Goal: Transaction & Acquisition: Purchase product/service

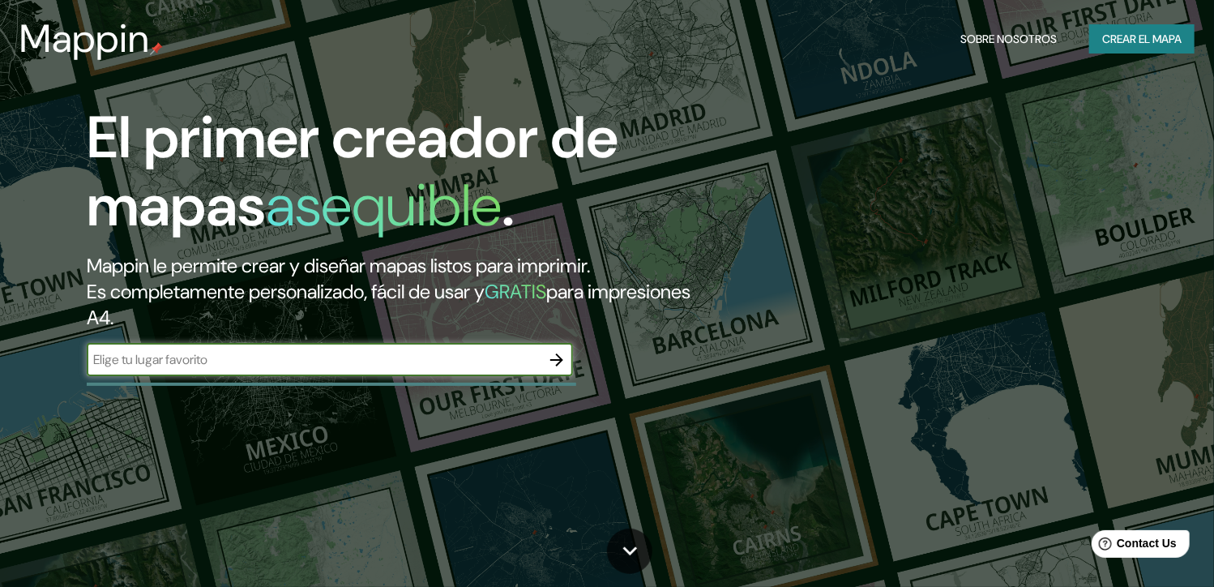
click at [541, 373] on div at bounding box center [557, 360] width 32 height 32
click at [515, 359] on input "text" at bounding box center [314, 359] width 454 height 19
type input "[GEOGRAPHIC_DATA]"
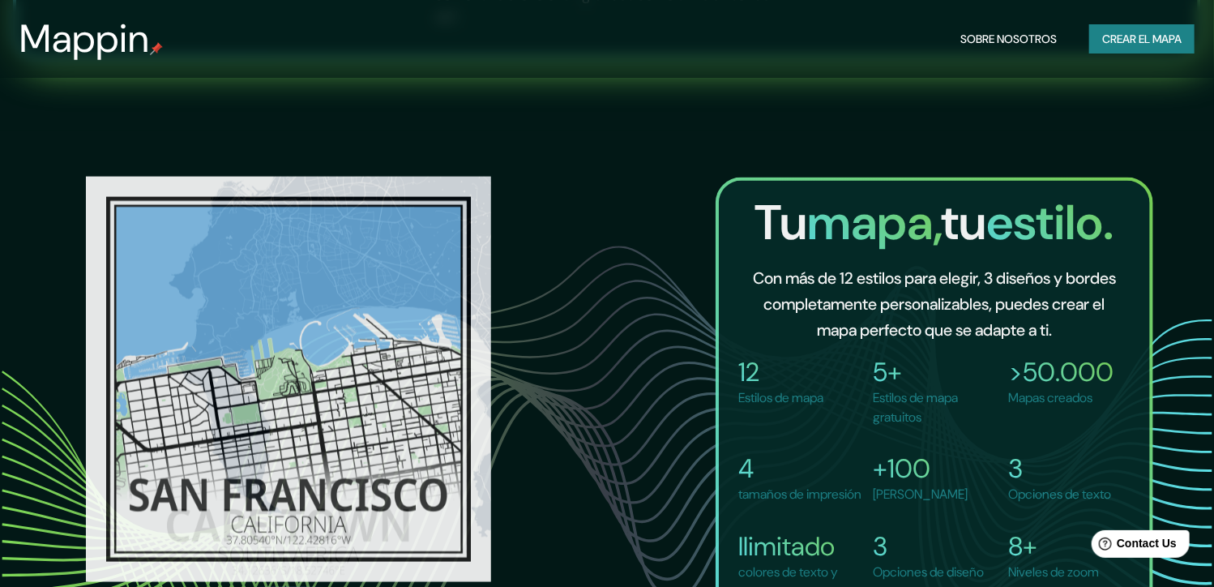
scroll to position [1054, 0]
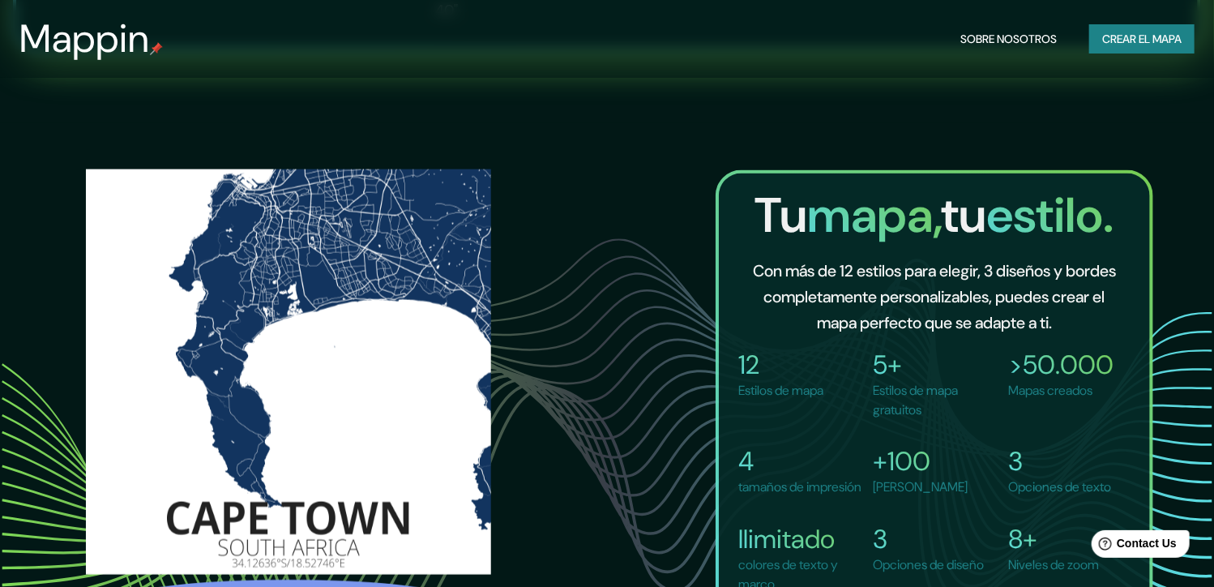
click at [1190, 35] on button "Crear el mapa" at bounding box center [1141, 39] width 105 height 30
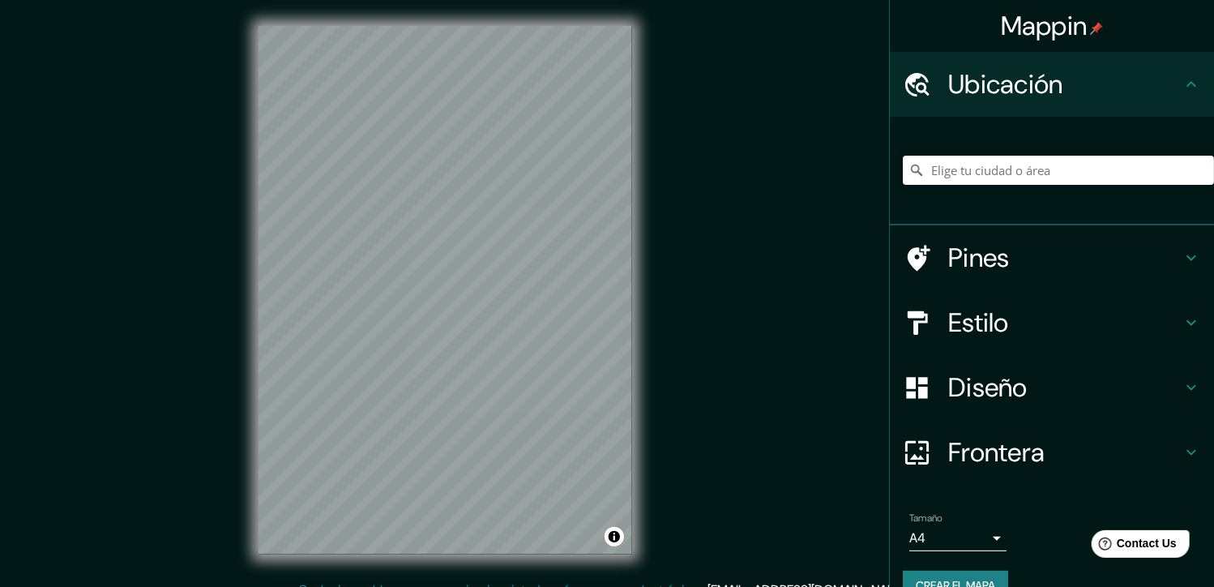
click at [789, 350] on div "Mappin Ubicación Pines Estilo Diseño Frontera Elige un borde. Sugerencia : pued…" at bounding box center [607, 303] width 1214 height 606
click at [960, 174] on input "Elige tu ciudad o área" at bounding box center [1058, 170] width 311 height 29
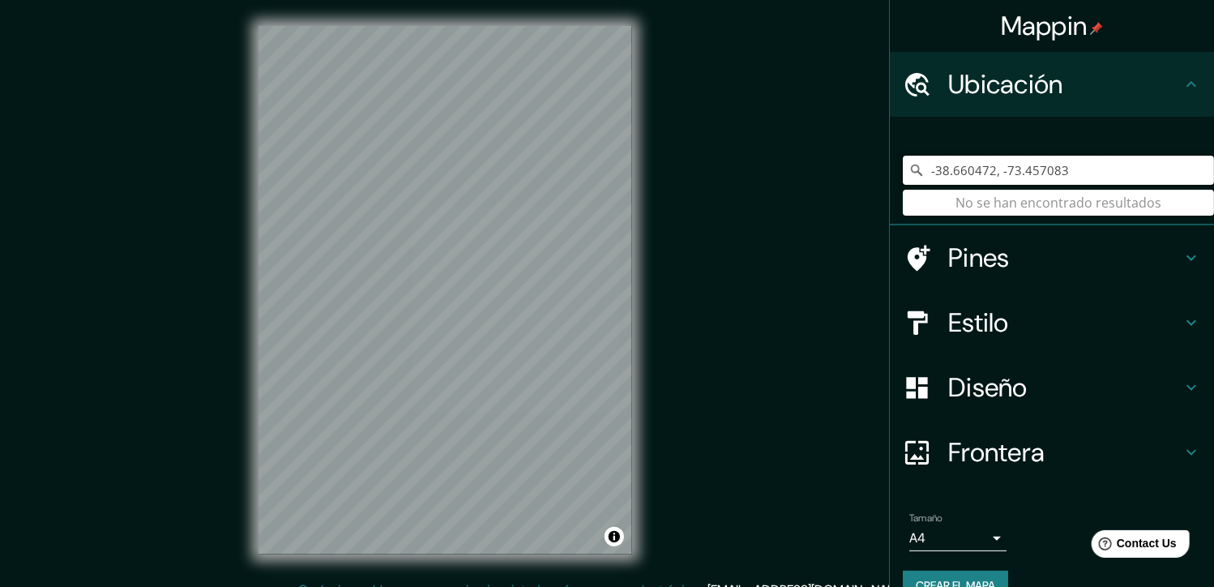
type input "-38.660472, -73.457083"
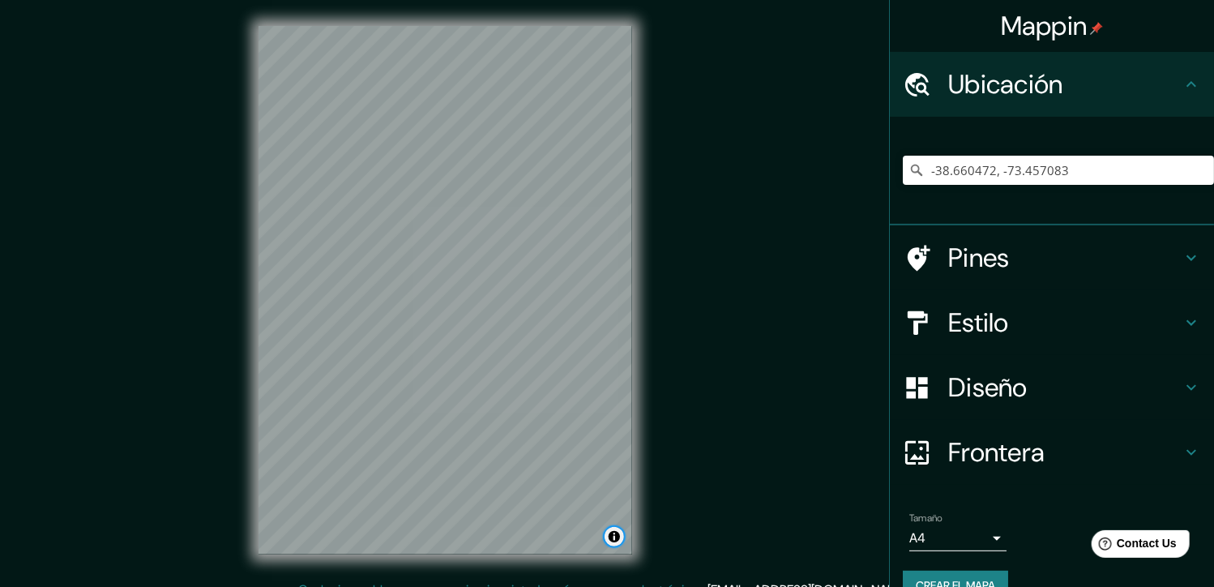
click at [617, 534] on button "Alternar atribución" at bounding box center [614, 536] width 19 height 19
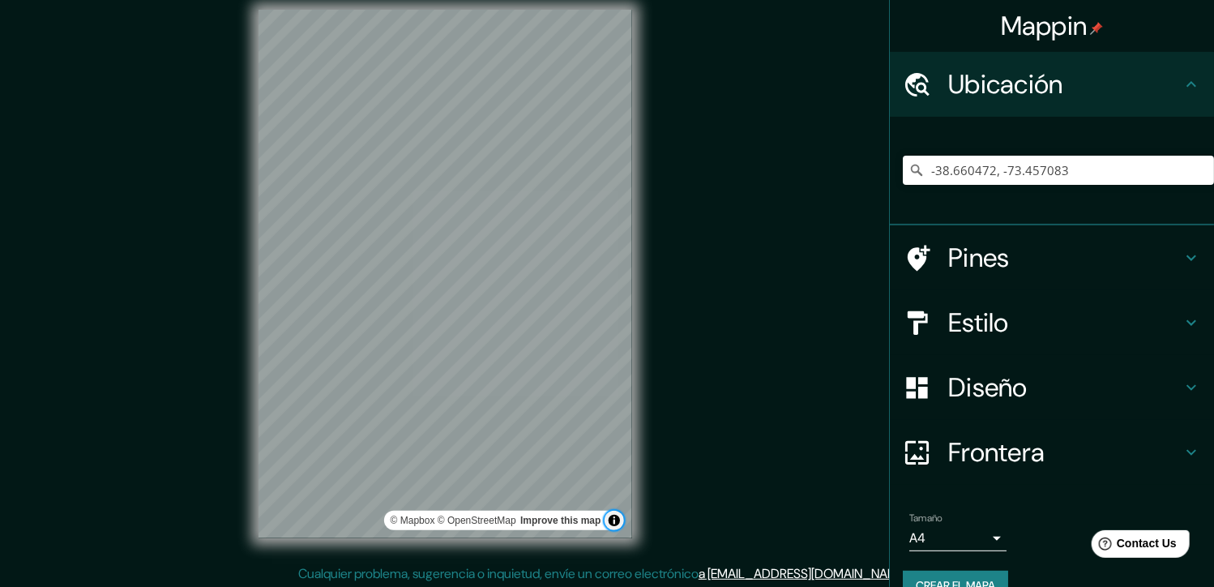
scroll to position [19, 0]
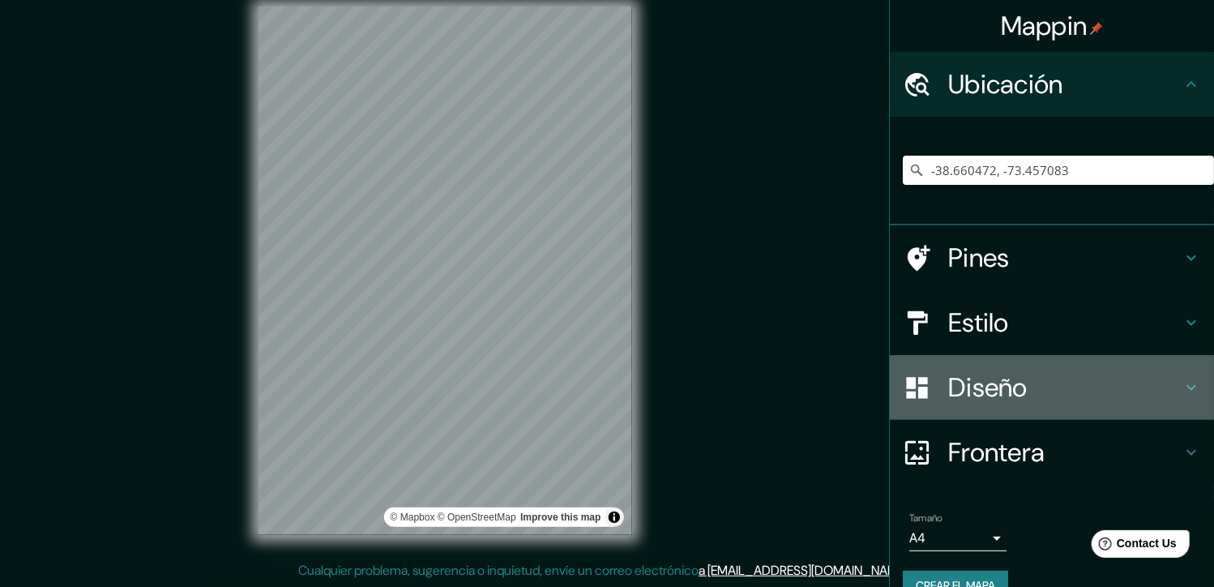
click at [1080, 377] on h4 "Diseño" at bounding box center [1064, 387] width 233 height 32
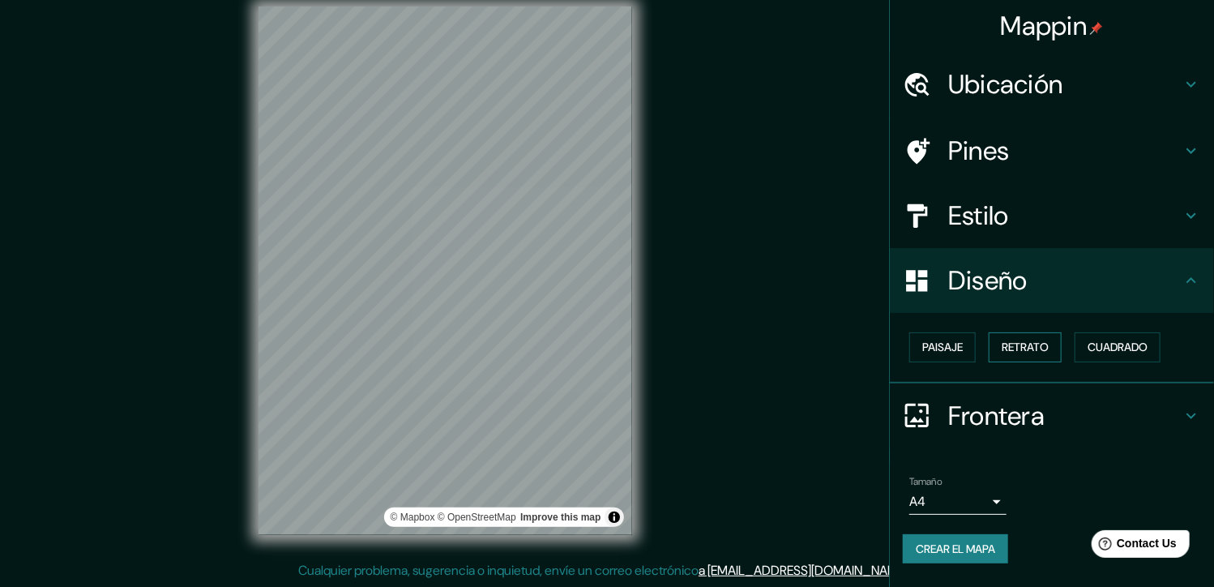
click at [1040, 351] on font "Retrato" at bounding box center [1025, 347] width 47 height 20
click at [951, 350] on font "Paisaje" at bounding box center [942, 347] width 41 height 20
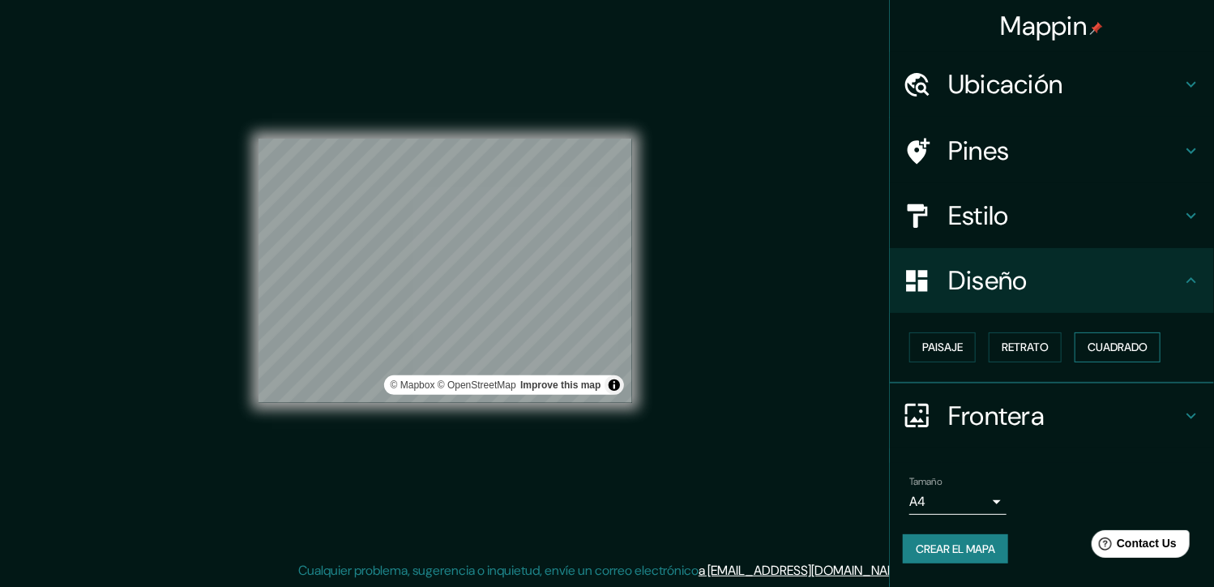
click at [1114, 354] on font "Cuadrado" at bounding box center [1118, 347] width 60 height 20
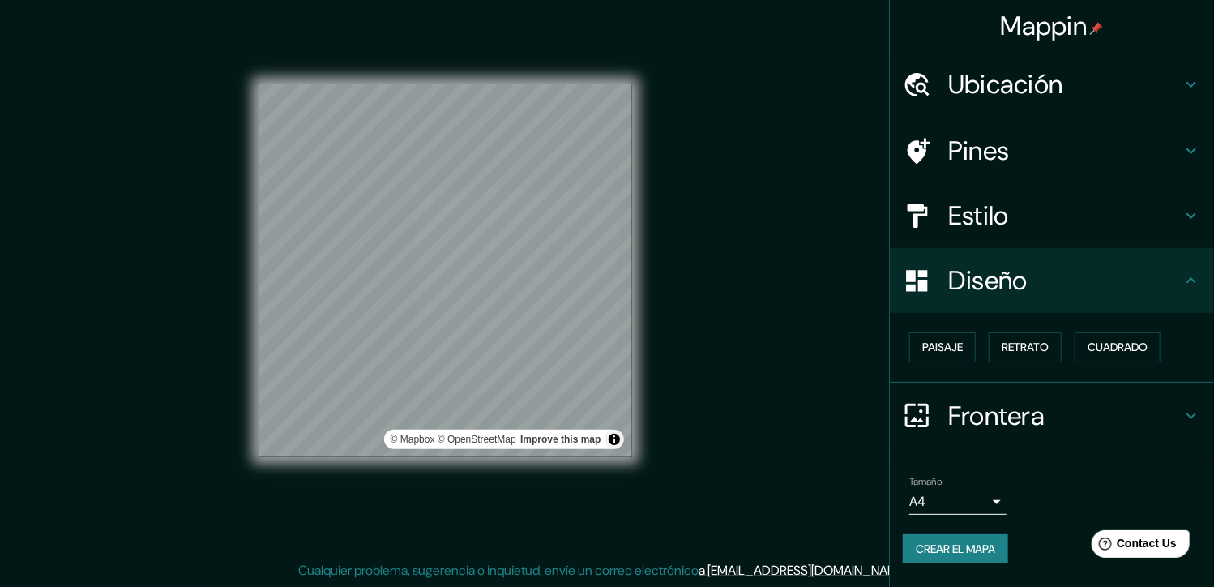
click at [1080, 411] on h4 "Frontera" at bounding box center [1064, 416] width 233 height 32
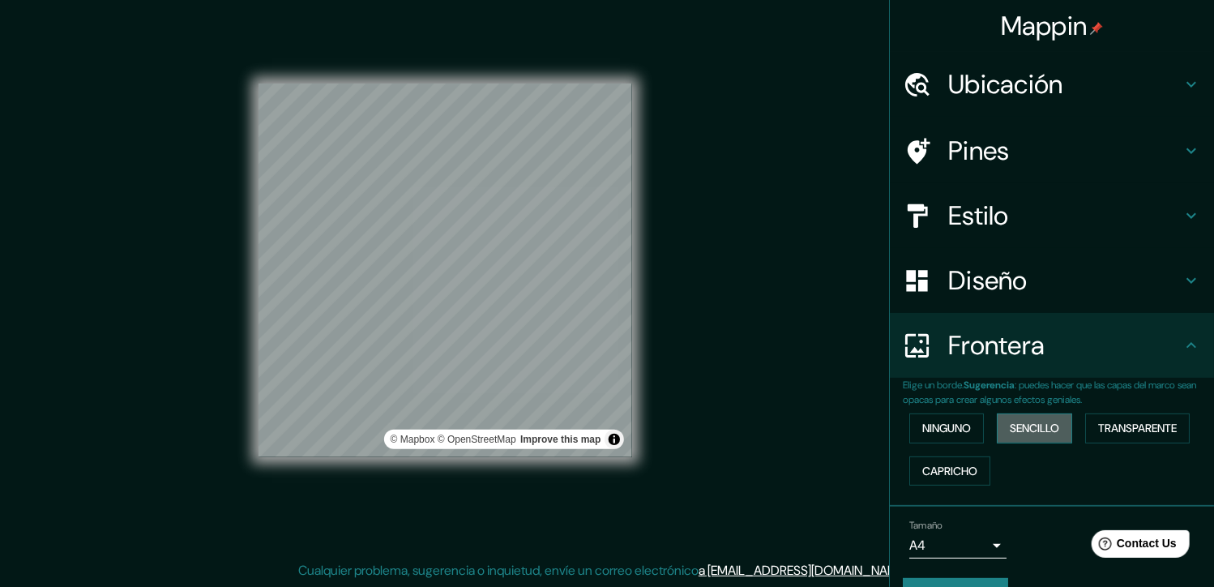
click at [1035, 421] on font "Sencillo" at bounding box center [1034, 428] width 49 height 20
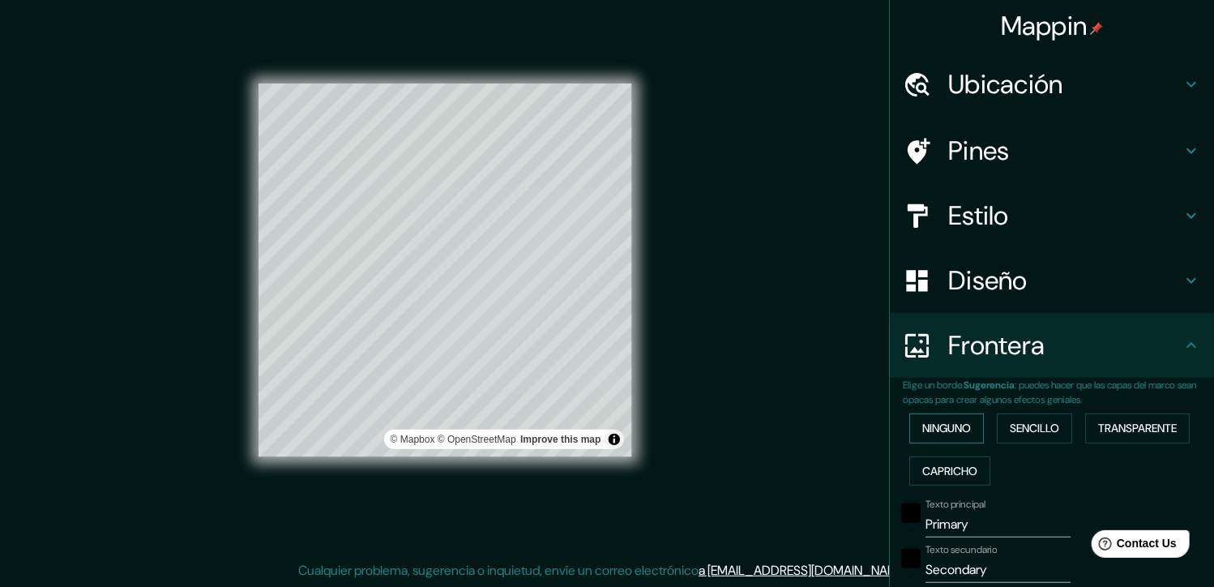
click at [970, 427] on button "Ninguno" at bounding box center [946, 428] width 75 height 30
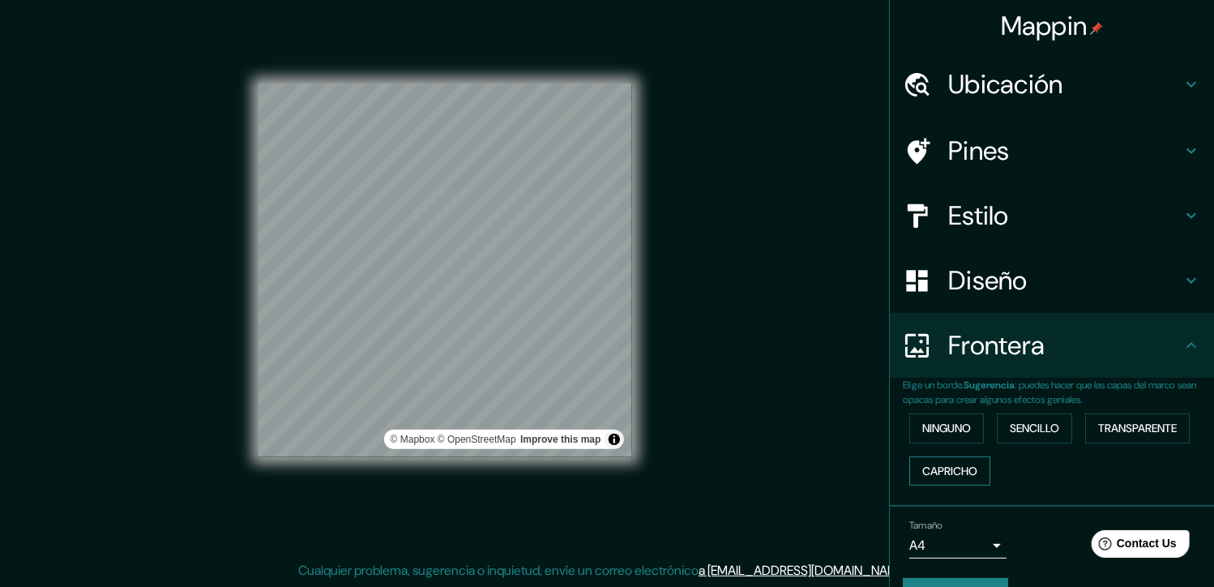
click at [964, 472] on font "Capricho" at bounding box center [949, 471] width 55 height 20
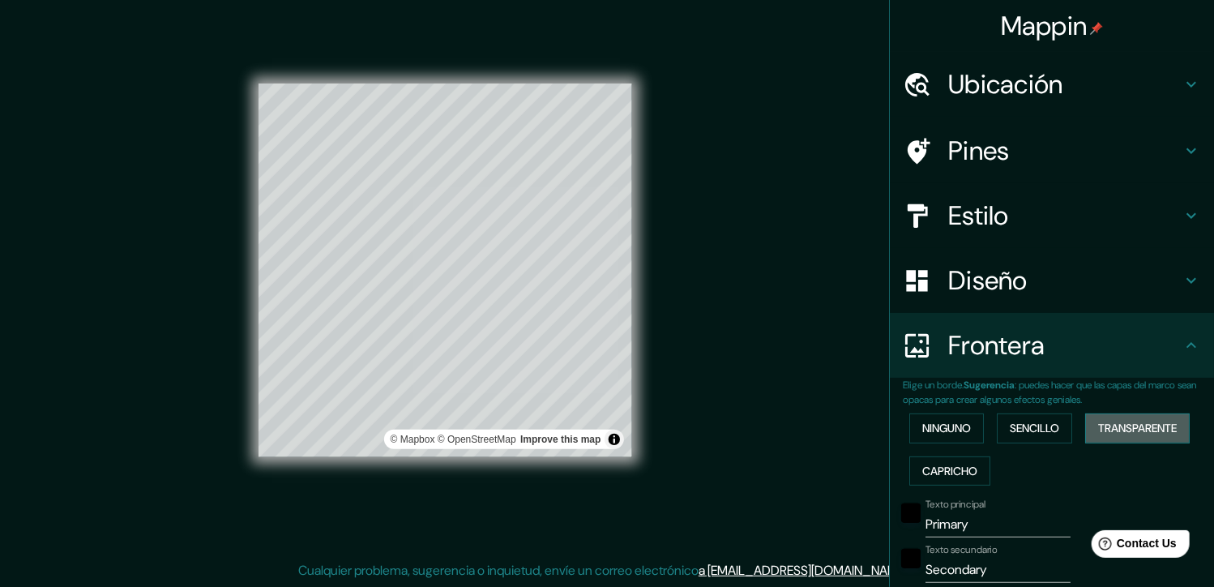
click at [1143, 430] on font "Transparente" at bounding box center [1137, 428] width 79 height 20
click at [937, 430] on font "Ninguno" at bounding box center [946, 428] width 49 height 20
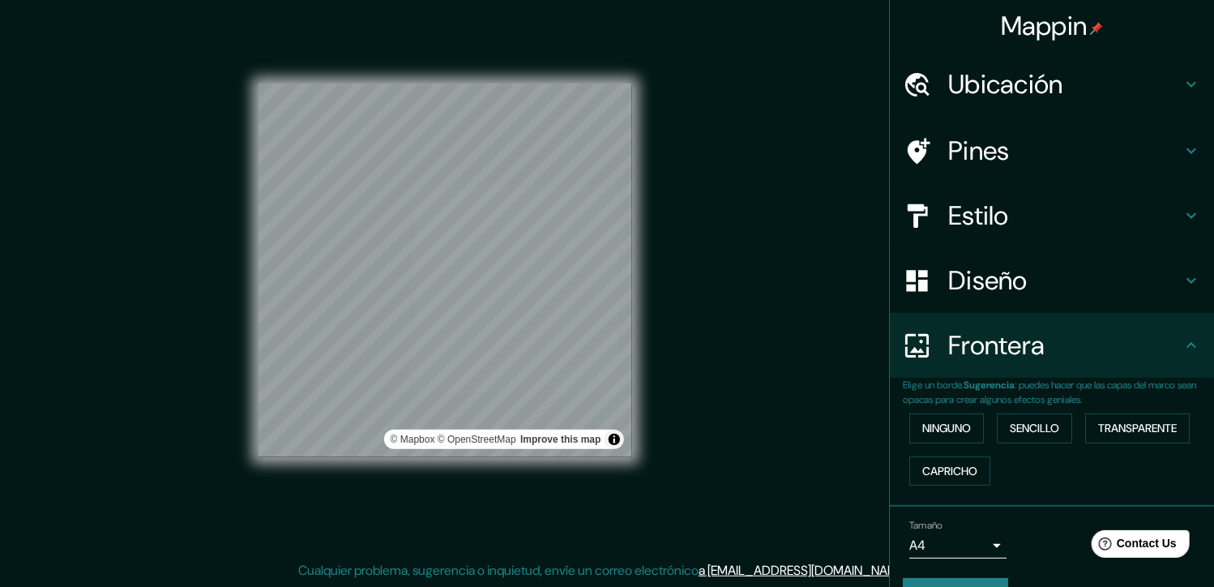
scroll to position [39, 0]
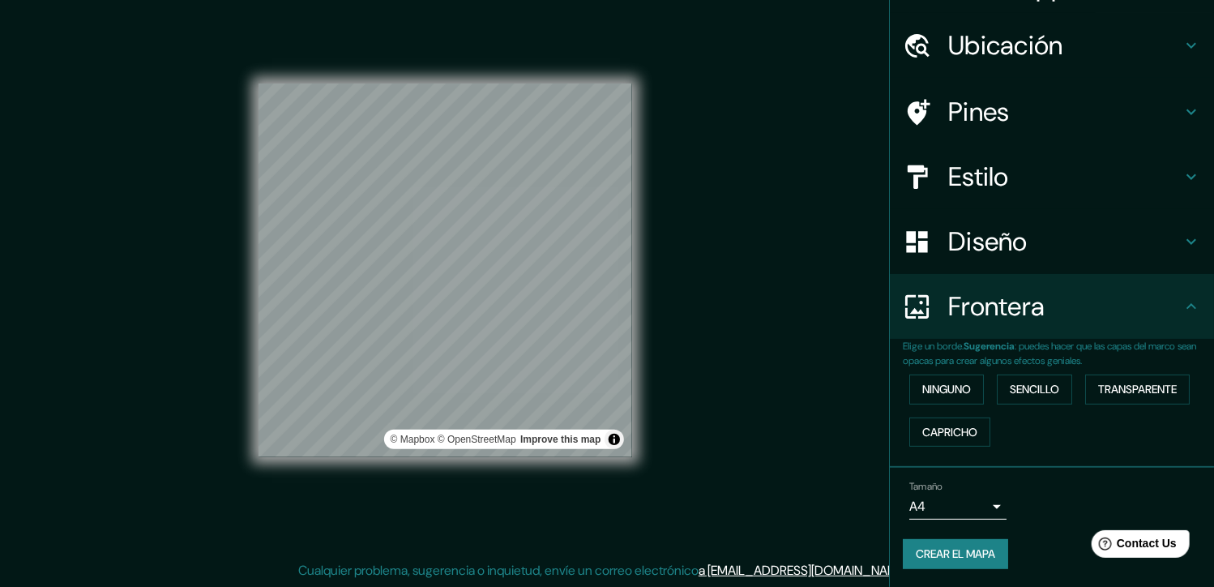
click at [982, 502] on body "Mappin Ubicación -38.660472, -73.457083 No se han encontrado resultados Pines E…" at bounding box center [607, 274] width 1214 height 587
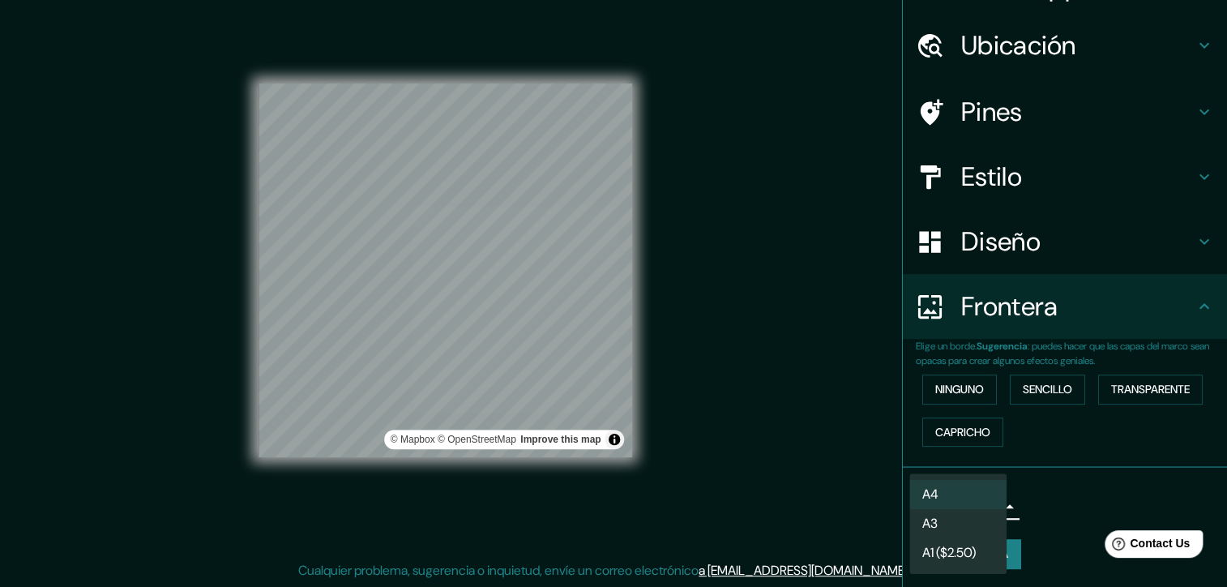
click at [1070, 503] on div at bounding box center [613, 293] width 1227 height 587
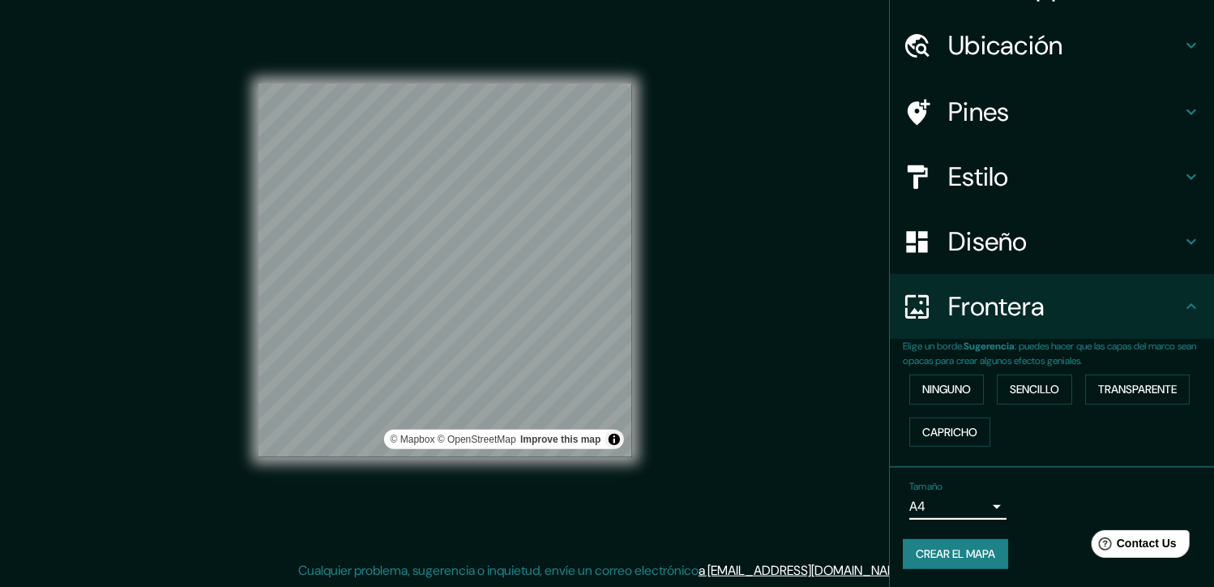
click at [1002, 503] on div "Tamaño A4 single" at bounding box center [1052, 500] width 298 height 52
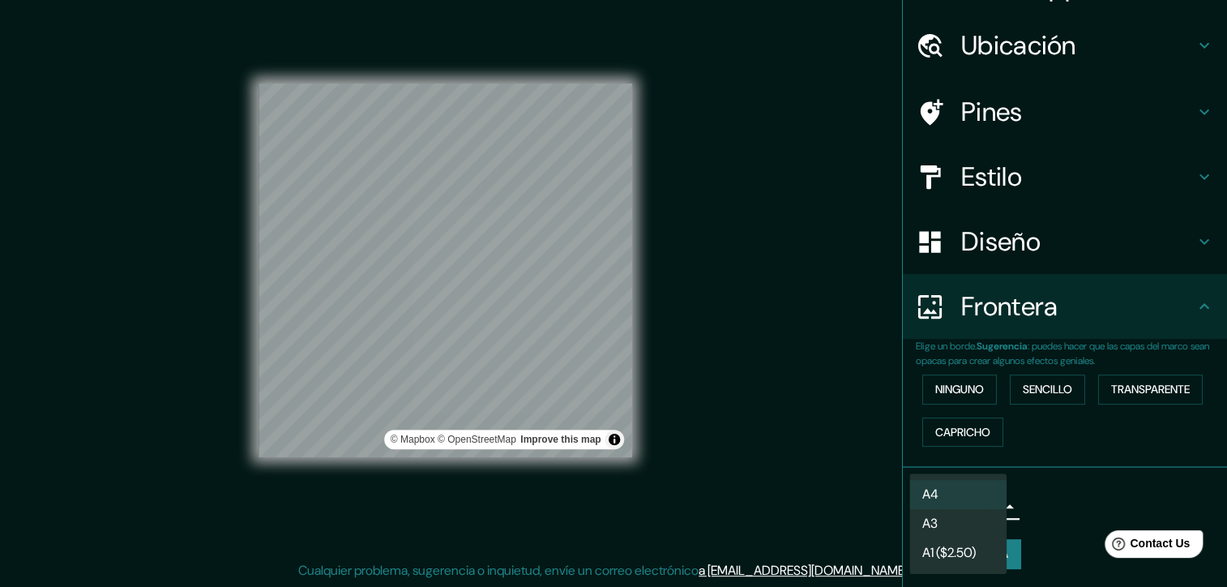
click at [989, 503] on body "Mappin Ubicación -38.660472, -73.457083 No se han encontrado resultados Pines E…" at bounding box center [613, 274] width 1227 height 587
click at [1076, 503] on div at bounding box center [613, 293] width 1227 height 587
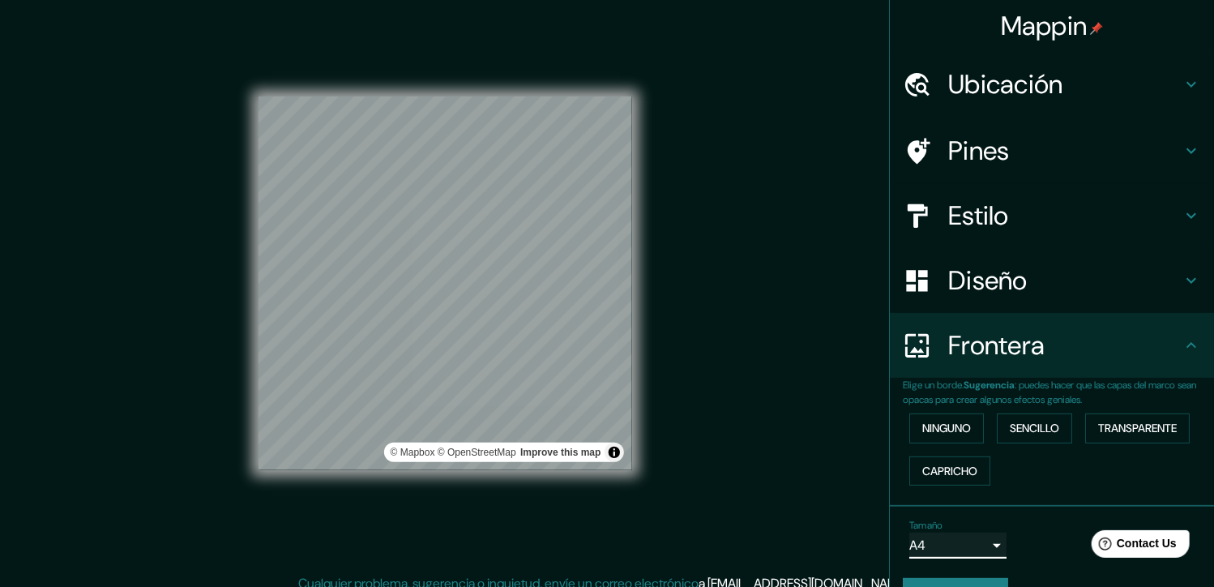
scroll to position [0, 0]
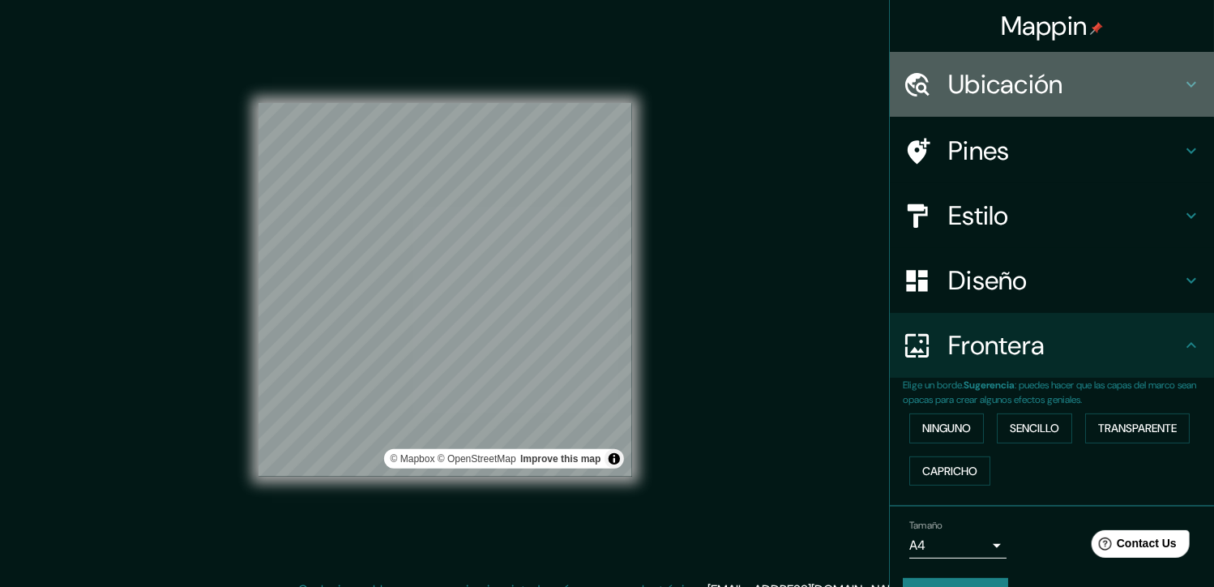
click at [1063, 83] on h4 "Ubicación" at bounding box center [1064, 84] width 233 height 32
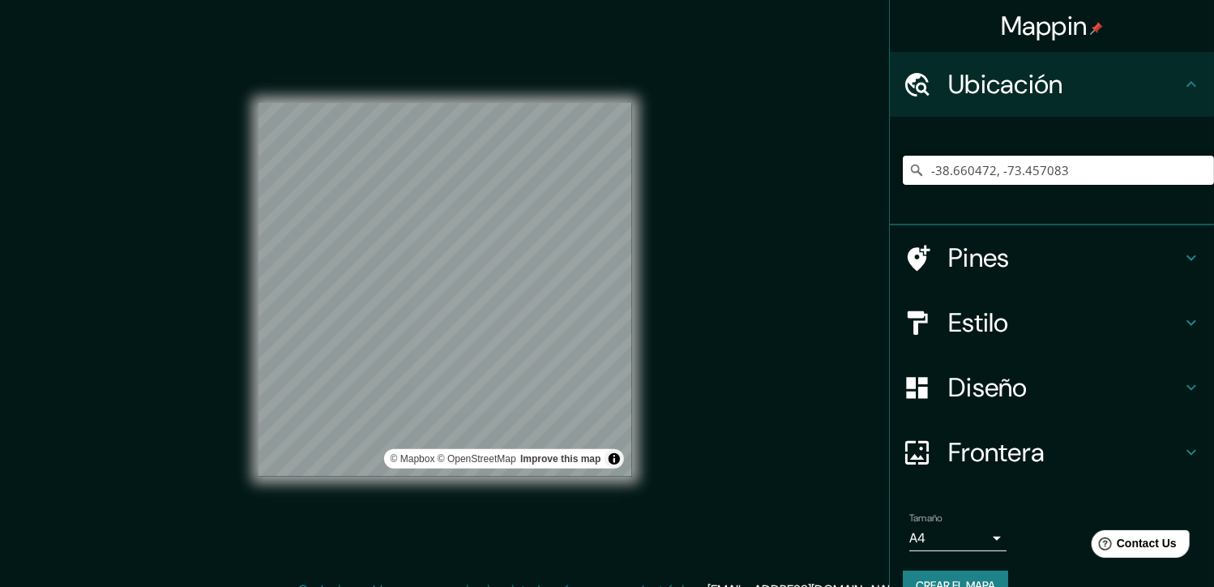
drag, startPoint x: 1088, startPoint y: 171, endPoint x: 908, endPoint y: 171, distance: 179.9
click at [908, 171] on div "-38.660472, -73.457083 No se han encontrado resultados" at bounding box center [1058, 170] width 311 height 29
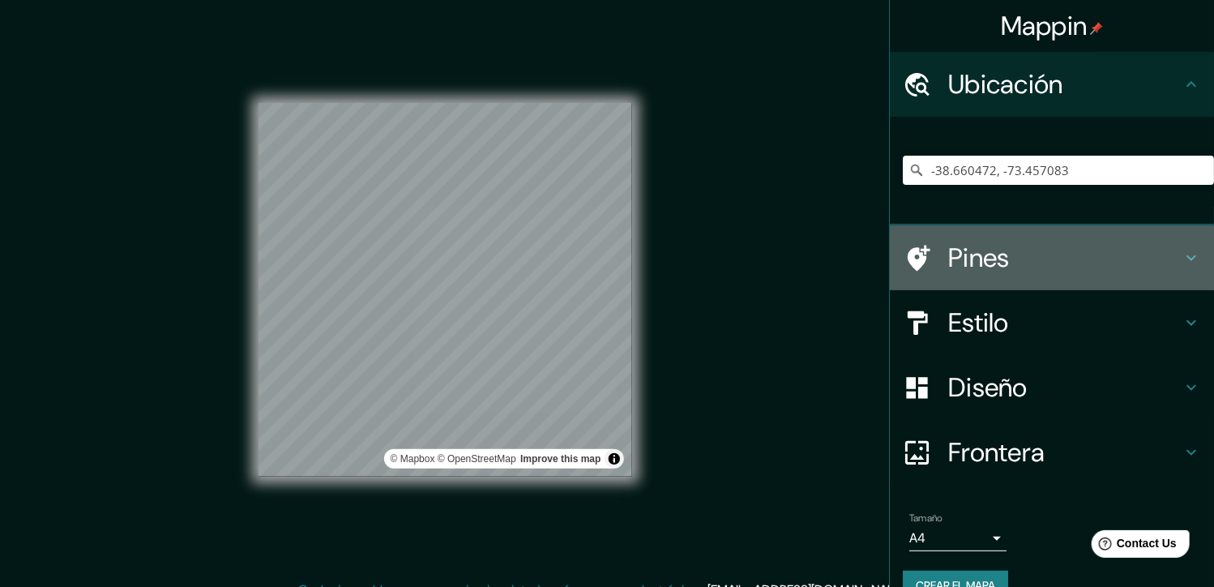
click at [1051, 250] on h4 "Pines" at bounding box center [1064, 258] width 233 height 32
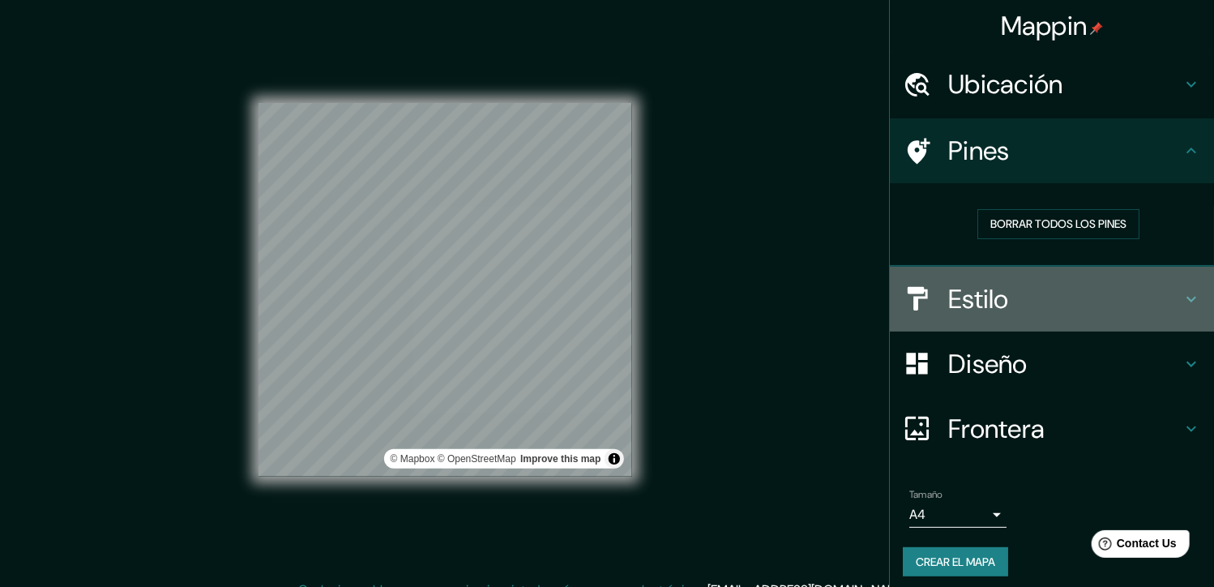
click at [1050, 284] on h4 "Estilo" at bounding box center [1064, 299] width 233 height 32
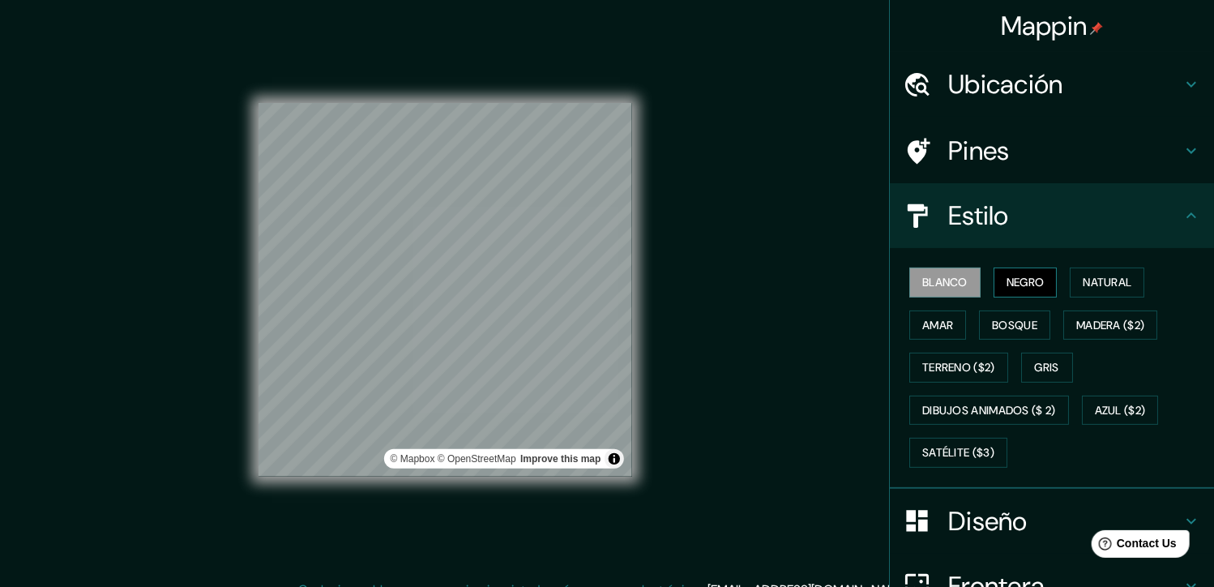
click at [1024, 284] on font "Negro" at bounding box center [1026, 282] width 38 height 20
click at [1073, 284] on button "Natural" at bounding box center [1107, 282] width 75 height 30
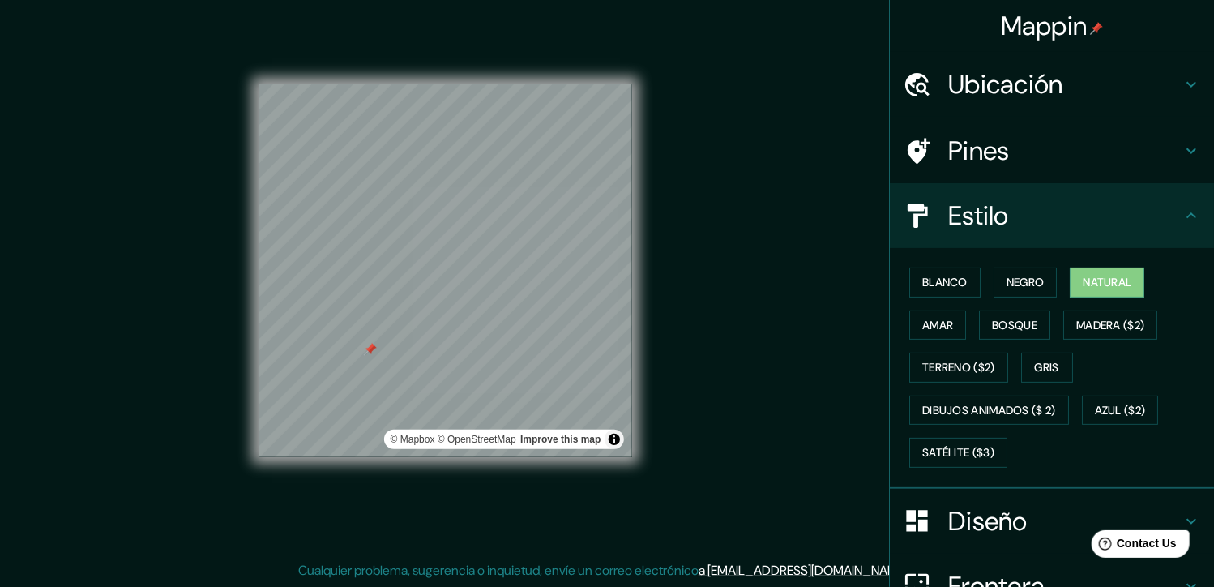
click at [371, 349] on div at bounding box center [370, 349] width 13 height 13
click at [455, 323] on div at bounding box center [460, 327] width 13 height 13
click at [451, 310] on div at bounding box center [451, 312] width 13 height 13
click at [528, 264] on div at bounding box center [534, 265] width 13 height 13
click at [509, 264] on div at bounding box center [509, 260] width 13 height 13
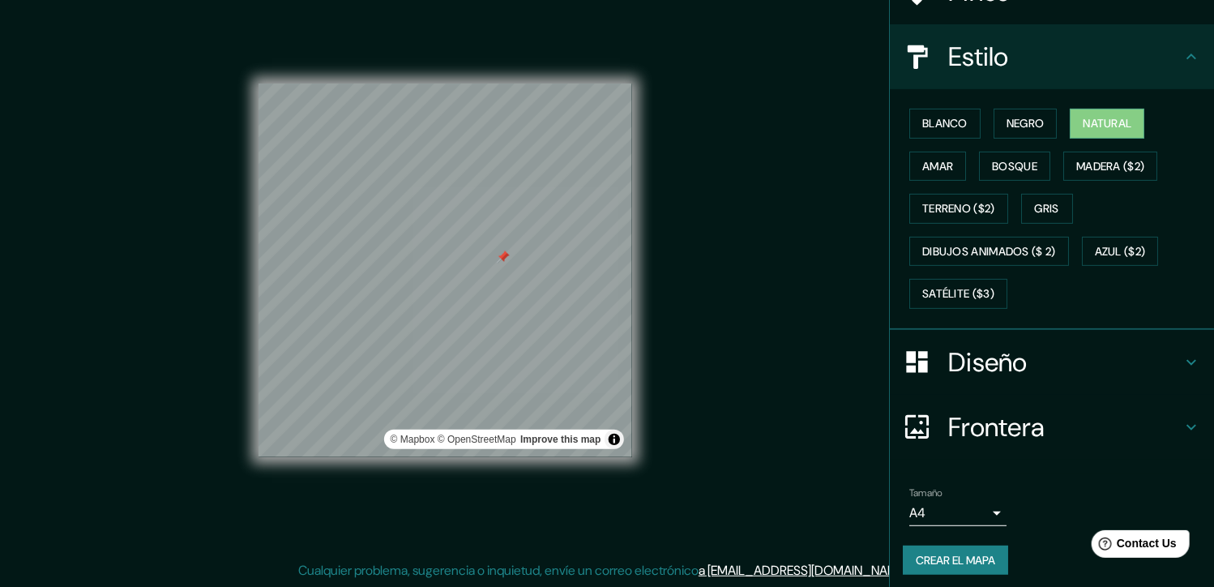
scroll to position [163, 0]
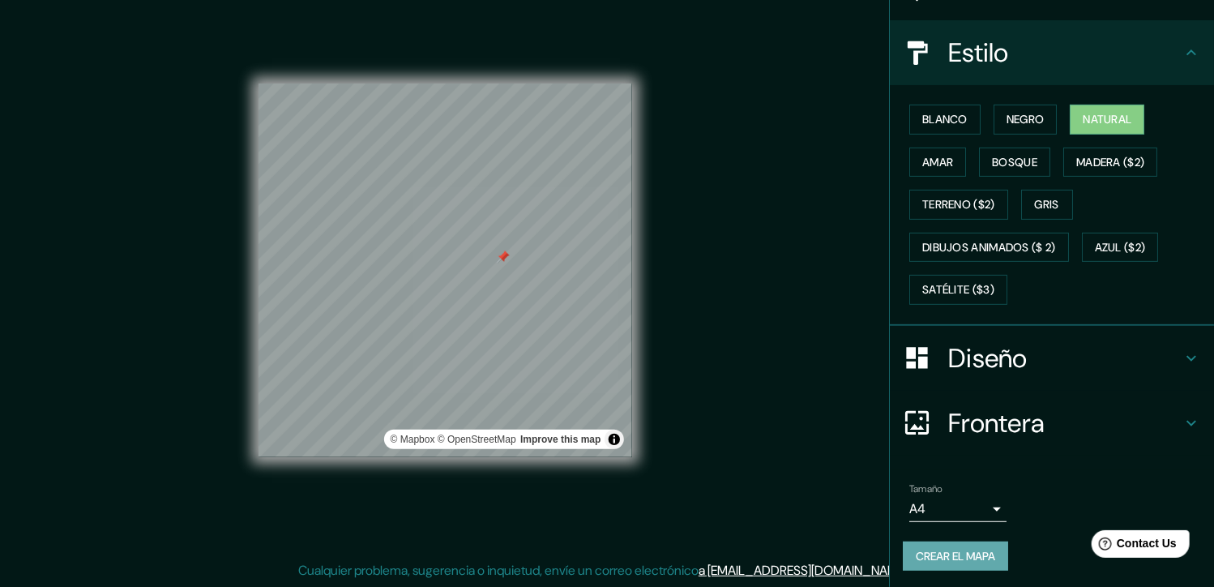
click at [962, 556] on font "Crear el mapa" at bounding box center [955, 556] width 79 height 20
click at [947, 548] on div "Crear el mapa" at bounding box center [1052, 556] width 298 height 30
click at [934, 550] on font "Crear el mapa" at bounding box center [955, 556] width 79 height 20
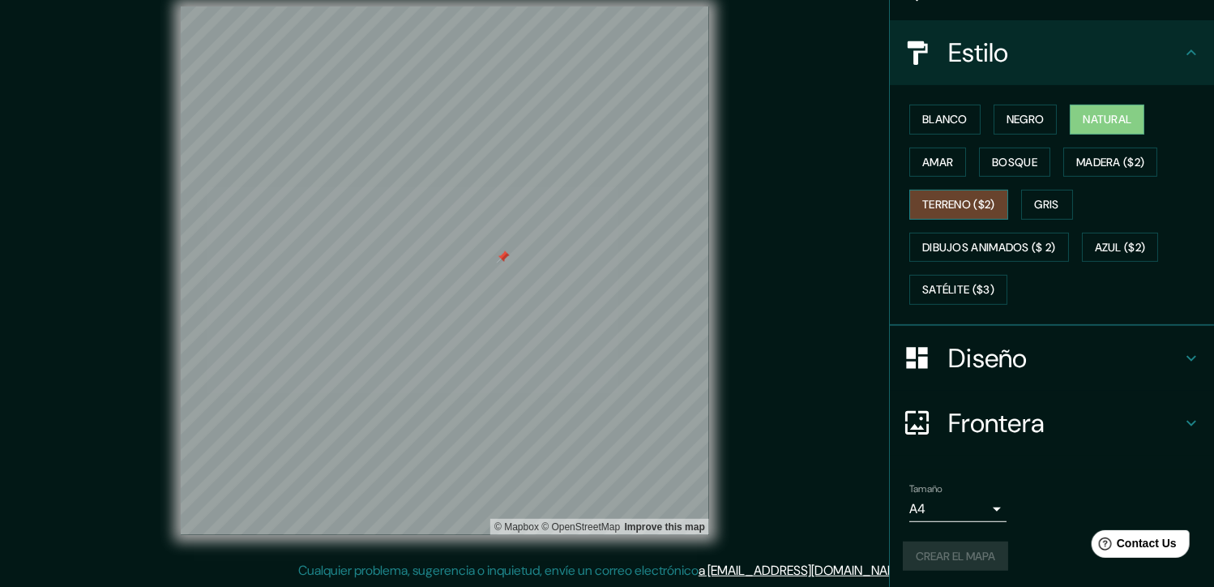
click at [977, 200] on font "Terreno ($2)" at bounding box center [958, 205] width 73 height 20
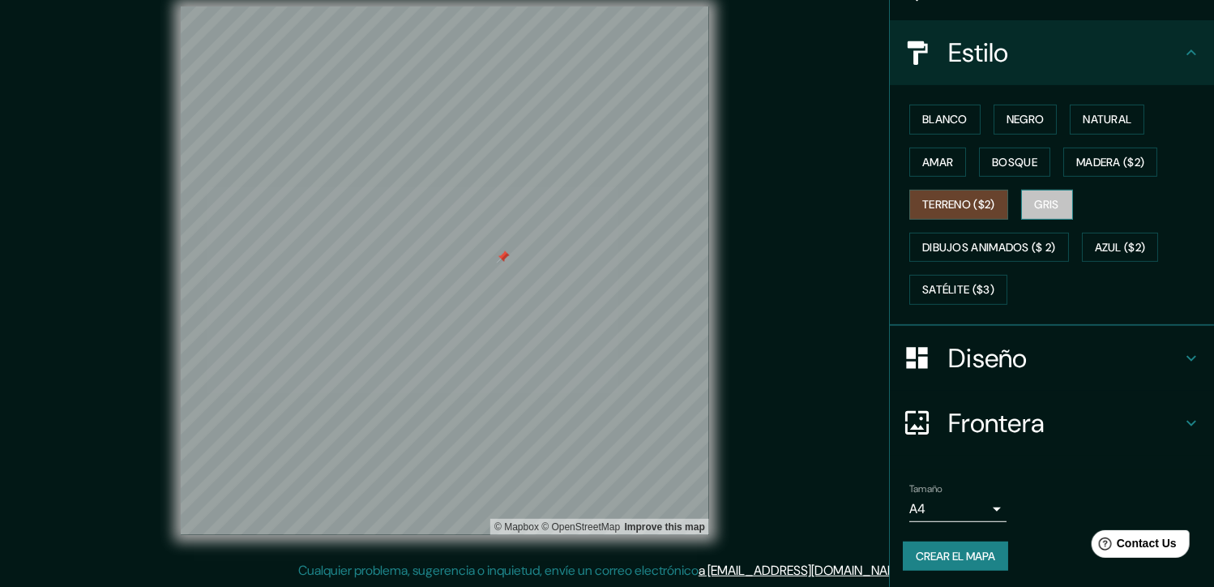
click at [1047, 200] on font "Gris" at bounding box center [1047, 205] width 24 height 20
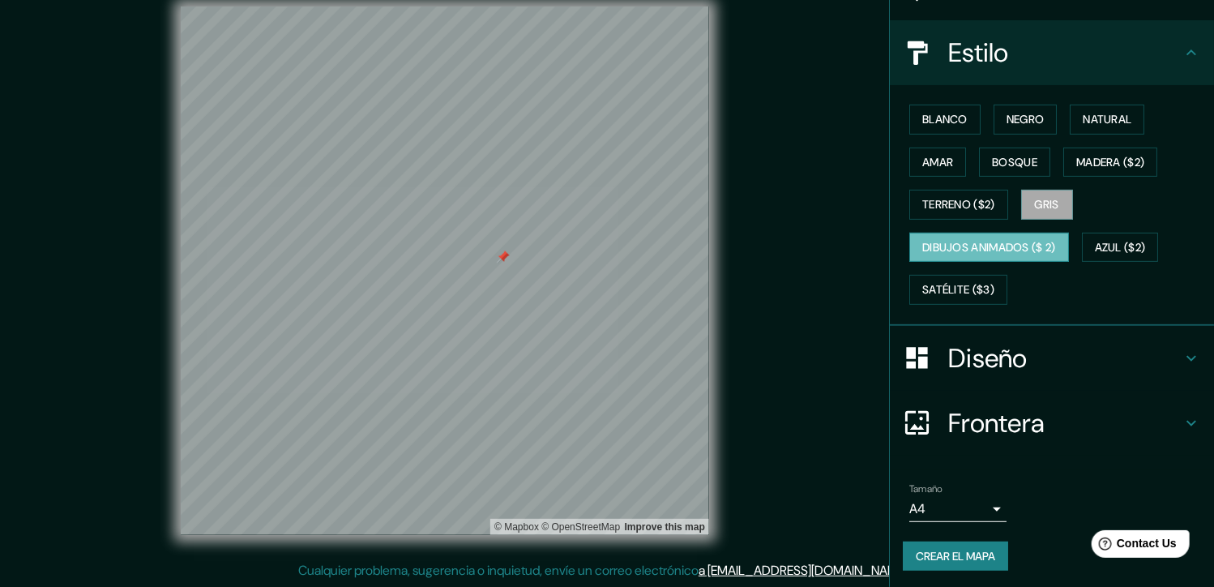
click at [1041, 237] on font "Dibujos animados ($ 2)" at bounding box center [989, 247] width 134 height 20
click at [1124, 247] on font "Azul ($2)" at bounding box center [1120, 247] width 51 height 20
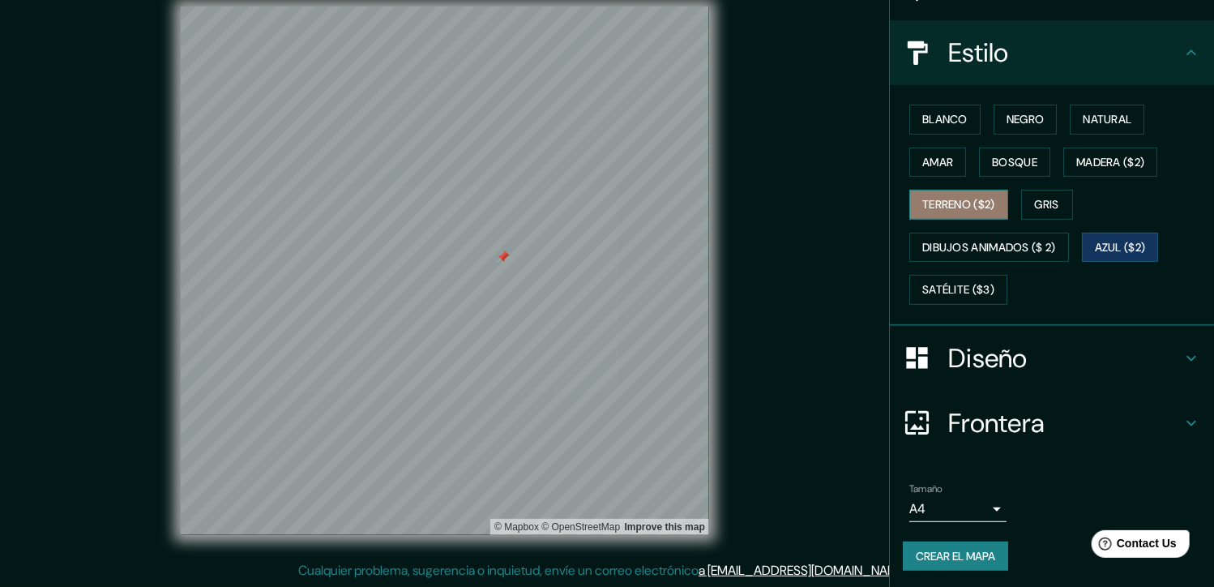
click at [922, 199] on font "Terreno ($2)" at bounding box center [958, 205] width 73 height 20
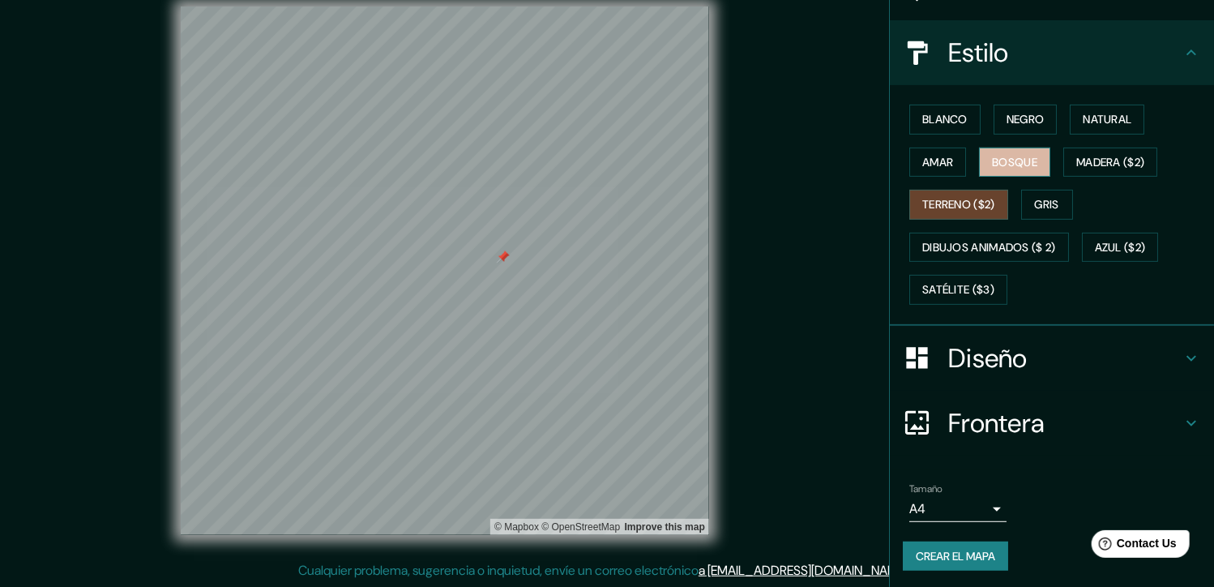
click at [1001, 158] on font "Bosque" at bounding box center [1014, 162] width 45 height 20
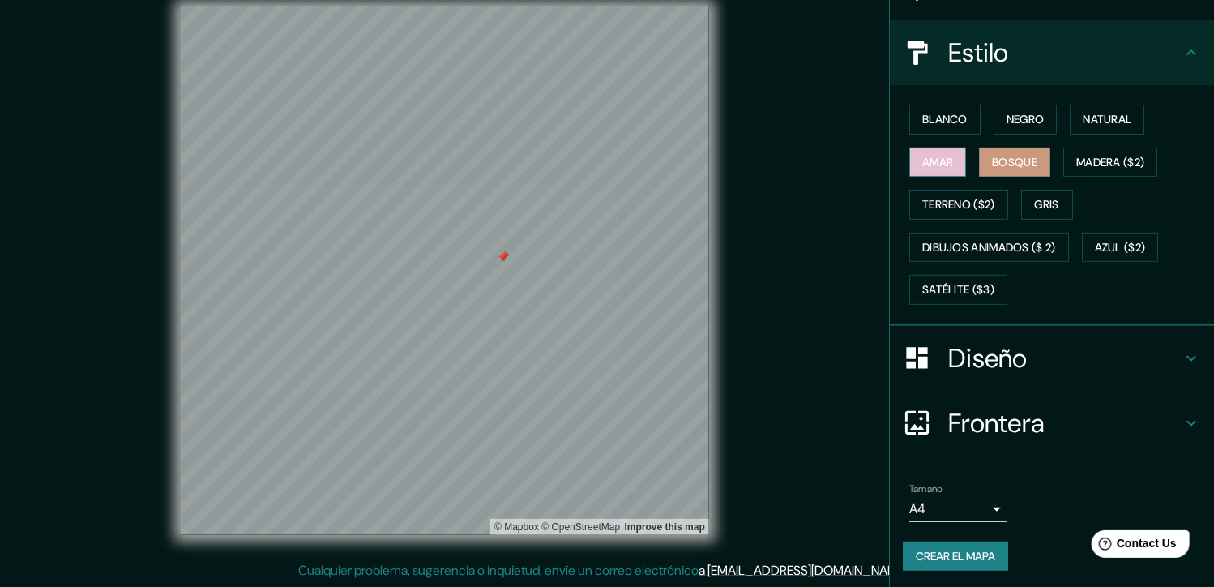
click at [930, 155] on font "Amar" at bounding box center [937, 162] width 31 height 20
click at [1110, 159] on font "Madera ($2)" at bounding box center [1110, 162] width 68 height 20
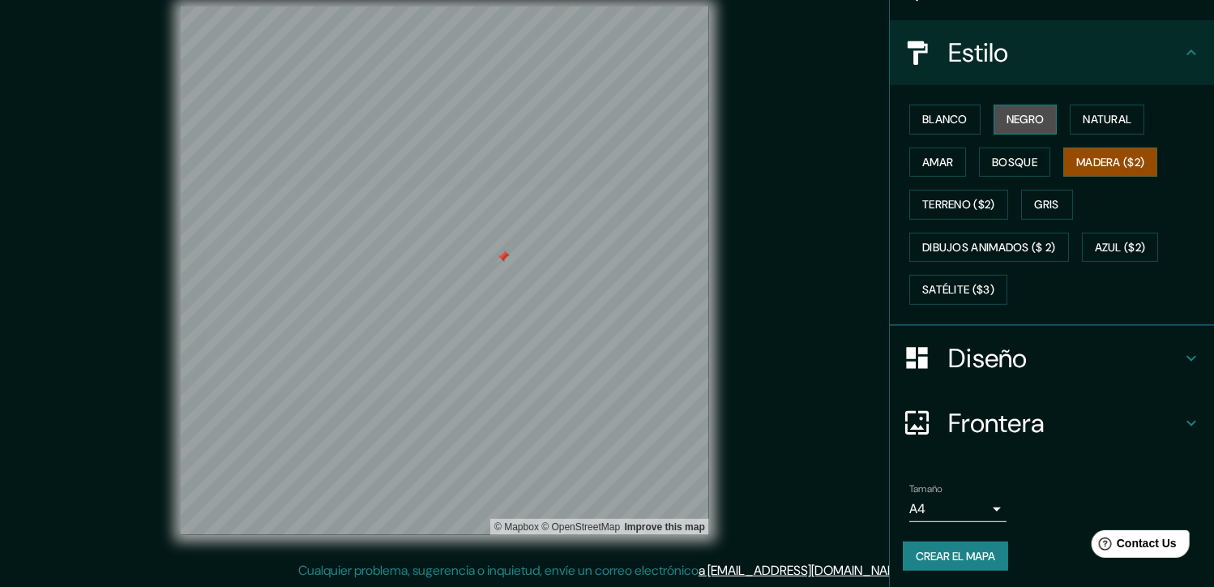
click at [994, 120] on button "Negro" at bounding box center [1026, 120] width 64 height 30
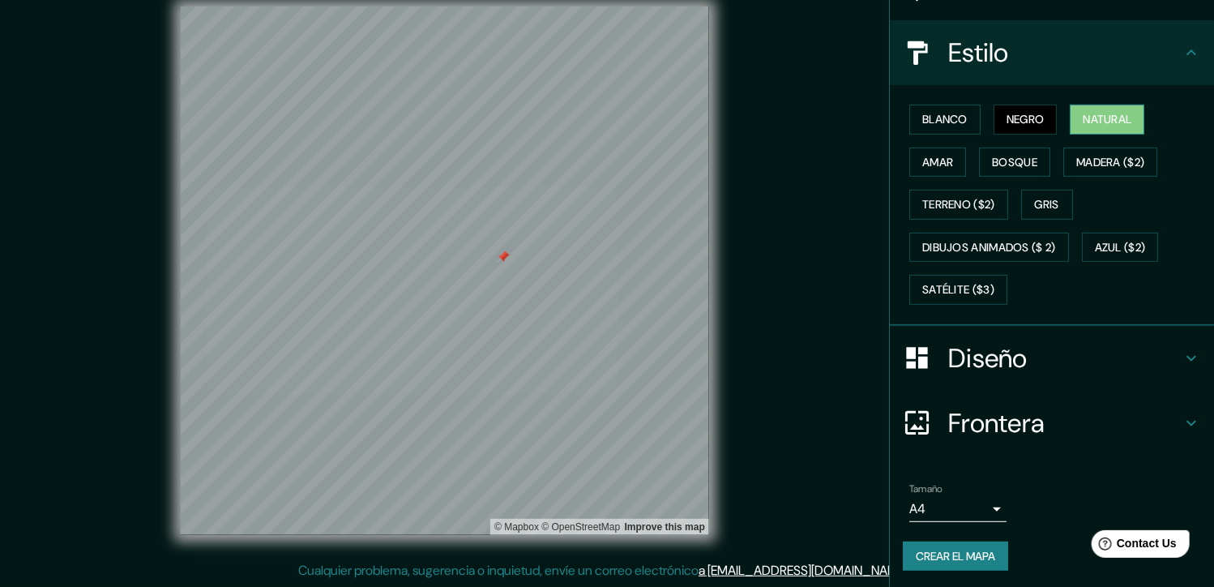
click at [1090, 115] on font "Natural" at bounding box center [1107, 119] width 49 height 20
click at [927, 114] on font "Blanco" at bounding box center [944, 119] width 45 height 20
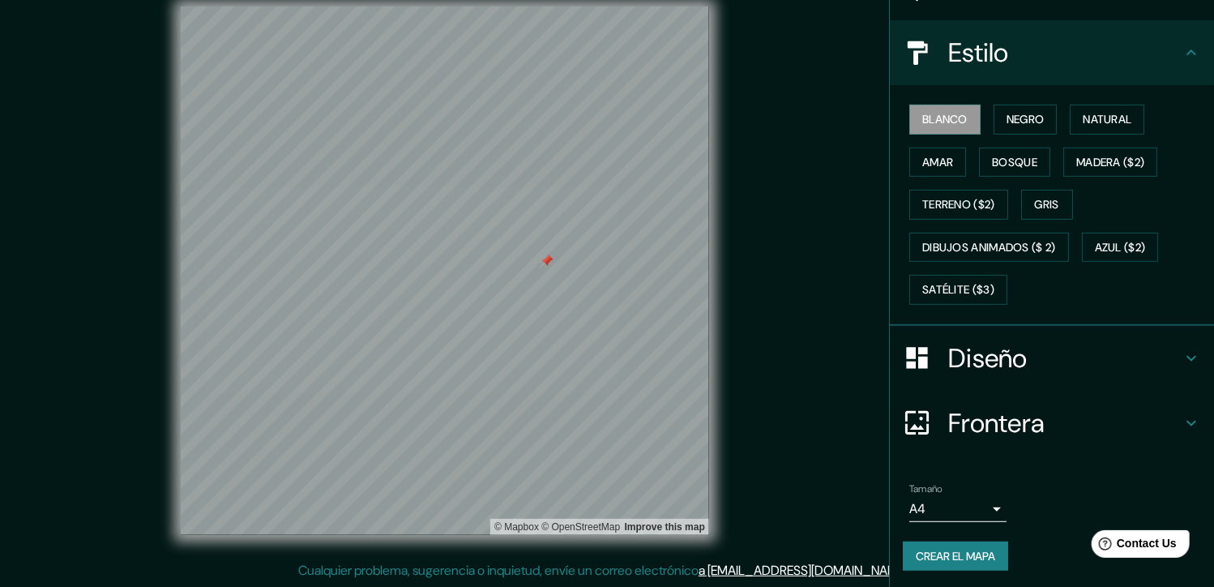
click at [546, 255] on div at bounding box center [547, 260] width 13 height 13
